Goal: Task Accomplishment & Management: Use online tool/utility

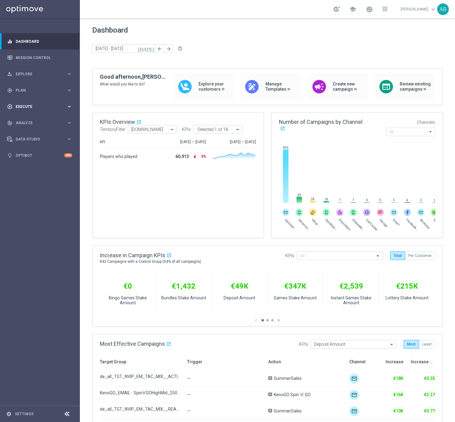
click at [21, 105] on span "Execute" at bounding box center [41, 107] width 51 height 4
click at [22, 90] on span "Plan" at bounding box center [41, 90] width 51 height 4
click at [28, 75] on span "Explore" at bounding box center [41, 74] width 51 height 4
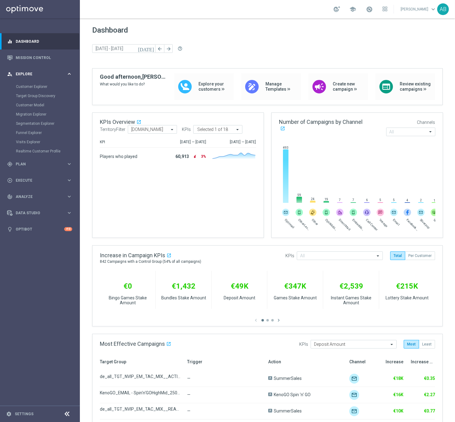
click at [26, 74] on span "Explore" at bounding box center [41, 74] width 51 height 4
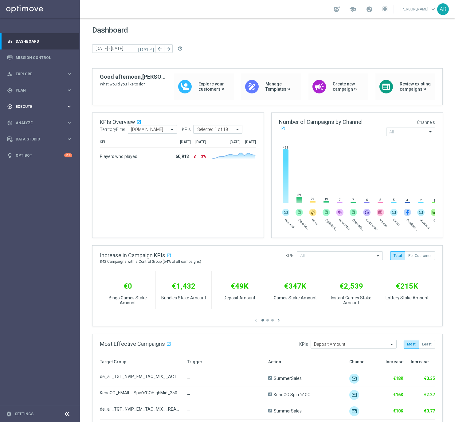
click at [28, 107] on span "Execute" at bounding box center [41, 107] width 51 height 4
click at [25, 126] on div "track_changes Analyze keyboard_arrow_right" at bounding box center [39, 123] width 79 height 16
click at [27, 88] on div "gps_fixed Plan" at bounding box center [36, 91] width 59 height 6
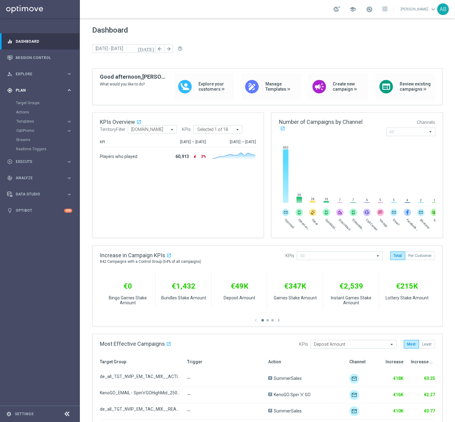
click at [23, 88] on span "Plan" at bounding box center [41, 90] width 51 height 4
click at [28, 105] on span "Execute" at bounding box center [41, 107] width 51 height 4
click at [26, 68] on div "person_search Explore keyboard_arrow_right" at bounding box center [39, 74] width 79 height 16
click at [28, 167] on div "gps_fixed Plan keyboard_arrow_right" at bounding box center [39, 164] width 79 height 16
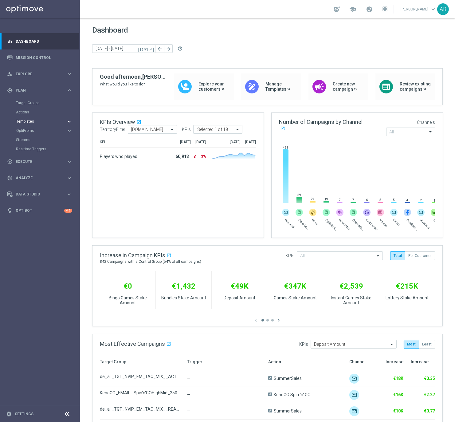
click at [27, 119] on button "Templates keyboard_arrow_right" at bounding box center [44, 121] width 57 height 5
click at [29, 128] on link "Optimail" at bounding box center [41, 130] width 45 height 5
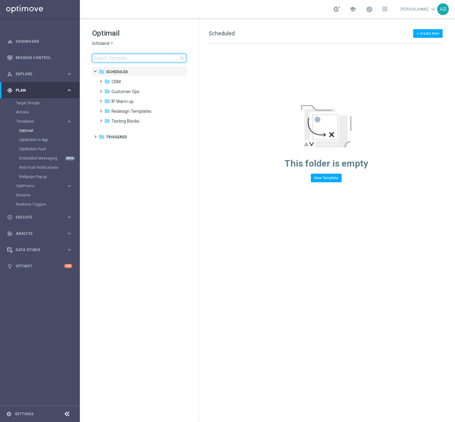
click at [103, 56] on input at bounding box center [139, 58] width 94 height 9
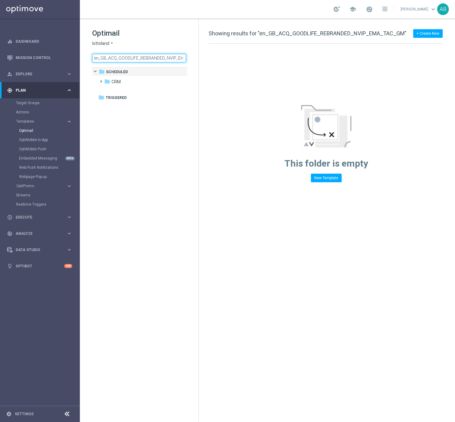
scroll to position [0, 23]
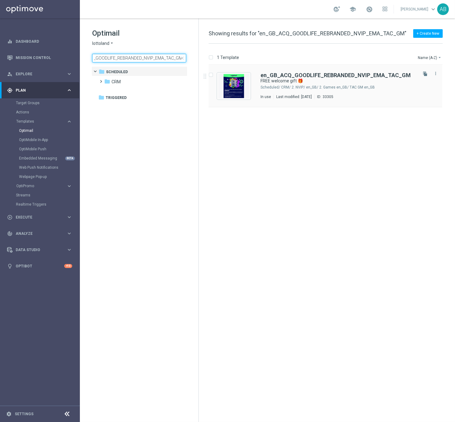
type input "en_GB_ACQ_GOODLIFE_REBRANDED_NVIP_EMA_TAC_GM"
click at [277, 76] on b "en_GB_ACQ_GOODLIFE_REBRANDED_NVIP_EMA_TAC_GM" at bounding box center [335, 75] width 150 height 6
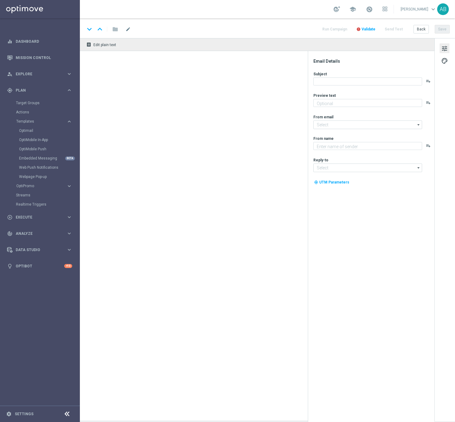
type textarea "Don’t miss out — register to claim!"
type input "[EMAIL_ADDRESS][DOMAIN_NAME]"
type textarea "Lottoland"
type input "[EMAIL_ADDRESS][DOMAIN_NAME]"
